Goal: Find specific page/section: Find specific page/section

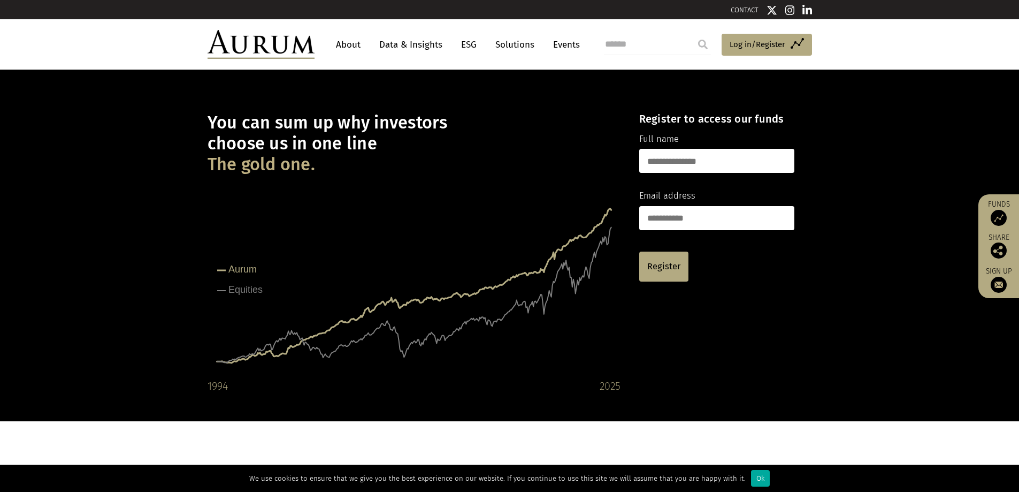
click at [514, 43] on link "Solutions" at bounding box center [515, 45] width 50 height 20
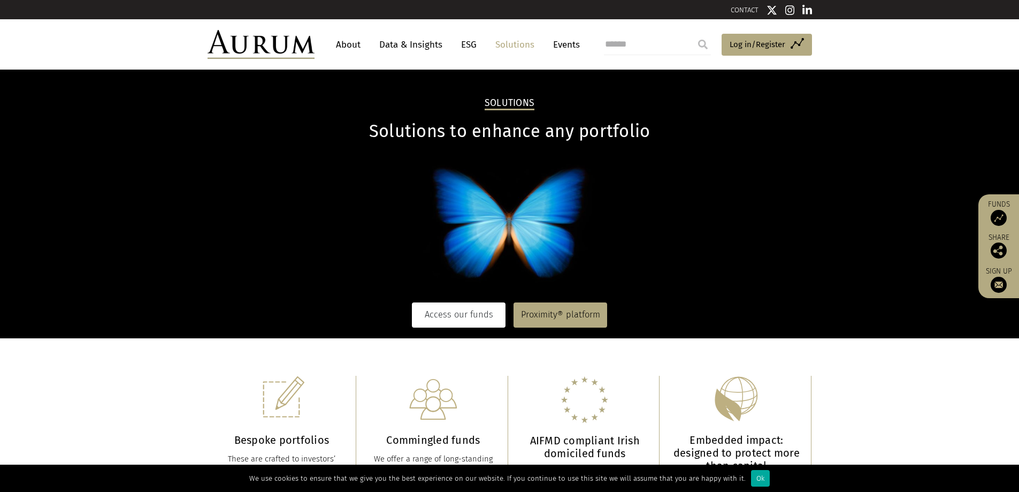
click at [470, 313] on link "Access our funds" at bounding box center [459, 314] width 94 height 25
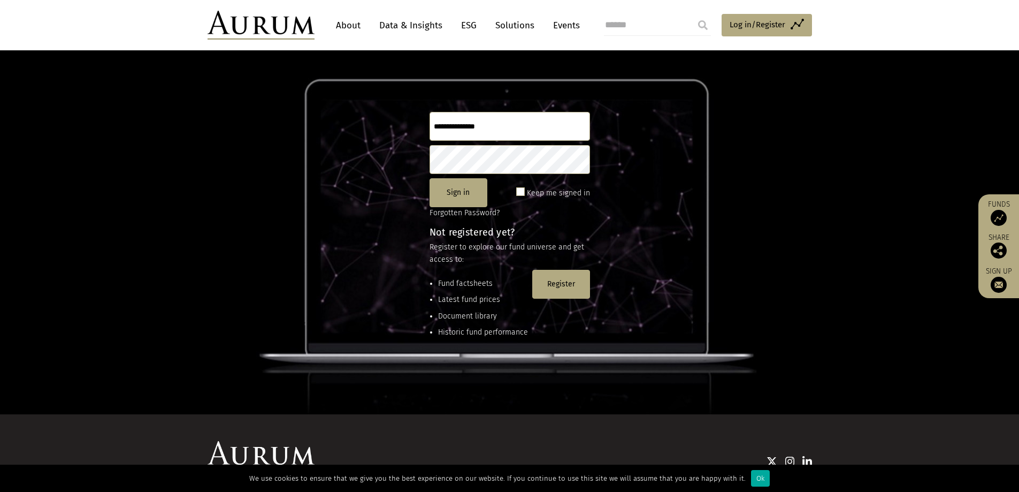
scroll to position [142, 0]
